Goal: Find specific page/section: Find specific page/section

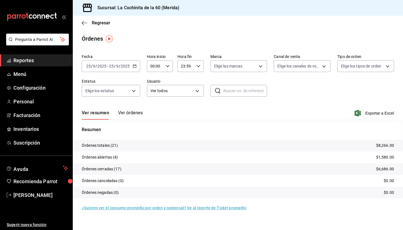
click at [30, 64] on link "Reportes" at bounding box center [36, 60] width 72 height 12
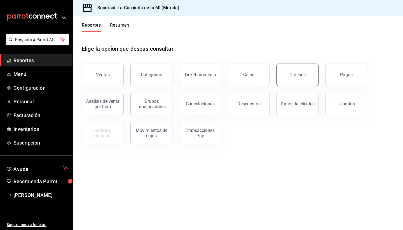
click at [296, 81] on button "Órdenes" at bounding box center [297, 75] width 42 height 22
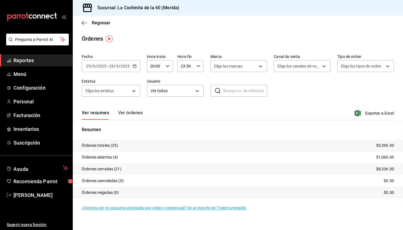
click at [31, 59] on span "Reportes" at bounding box center [40, 61] width 55 height 8
